Goal: Task Accomplishment & Management: Manage account settings

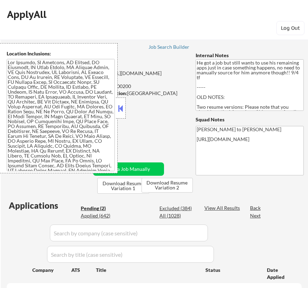
select select ""pending""
click at [122, 112] on button at bounding box center [121, 108] width 8 height 11
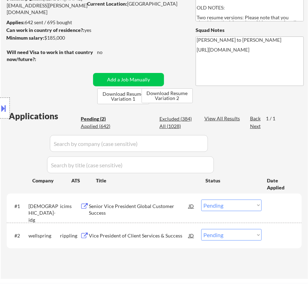
scroll to position [96, 0]
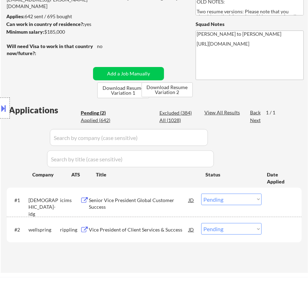
click at [140, 204] on div "Senior Vice President Global Customer Success" at bounding box center [139, 204] width 100 height 14
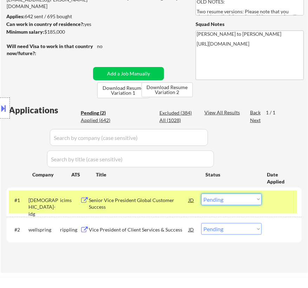
click at [246, 199] on select "Choose an option... Pending Applied Excluded (Questions) Excluded (Expired) Exc…" at bounding box center [231, 200] width 60 height 12
click at [201, 194] on select "Choose an option... Pending Applied Excluded (Questions) Excluded (Expired) Exc…" at bounding box center [231, 200] width 60 height 12
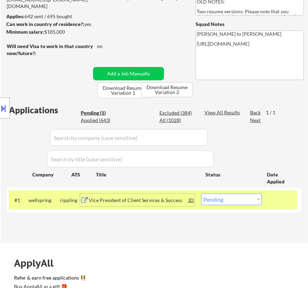
click at [183, 200] on div "Vice President of Client Services & Success" at bounding box center [139, 200] width 100 height 7
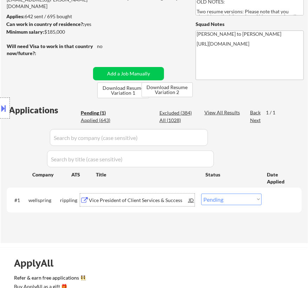
click at [246, 200] on select "Choose an option... Pending Applied Excluded (Questions) Excluded (Expired) Exc…" at bounding box center [231, 200] width 60 height 12
select select ""excluded__expired_""
click at [201, 194] on select "Choose an option... Pending Applied Excluded (Questions) Excluded (Expired) Exc…" at bounding box center [231, 200] width 60 height 12
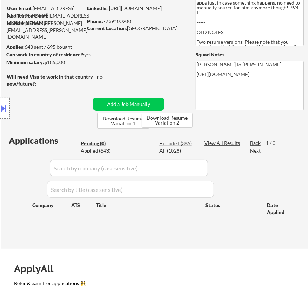
scroll to position [32, 0]
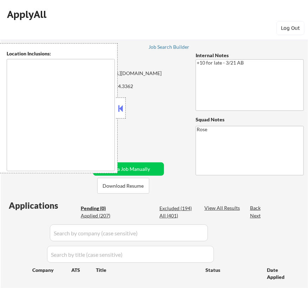
type textarea "San Francisco, CA Daly City, CA South San Francisco, CA Brisbane, CA Colma, CA …"
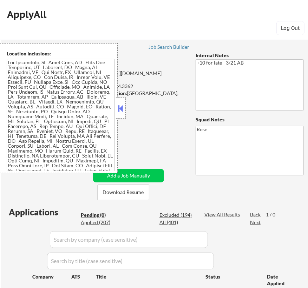
click at [118, 108] on button at bounding box center [121, 108] width 8 height 11
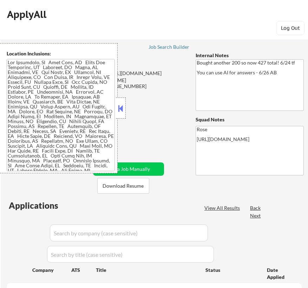
select select ""pending""
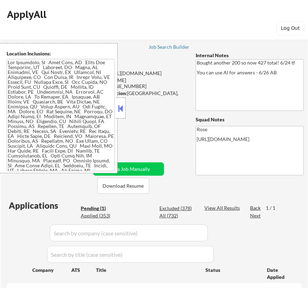
click at [120, 106] on button at bounding box center [121, 108] width 8 height 11
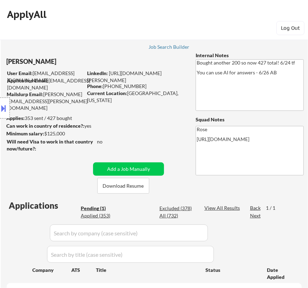
scroll to position [64, 0]
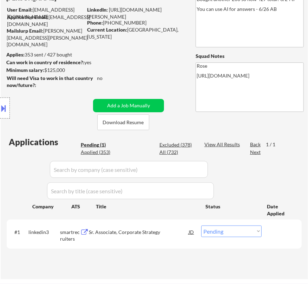
click at [173, 235] on div "Sr. Associate, Corporate Strategy" at bounding box center [139, 232] width 100 height 7
